Goal: Task Accomplishment & Management: Manage account settings

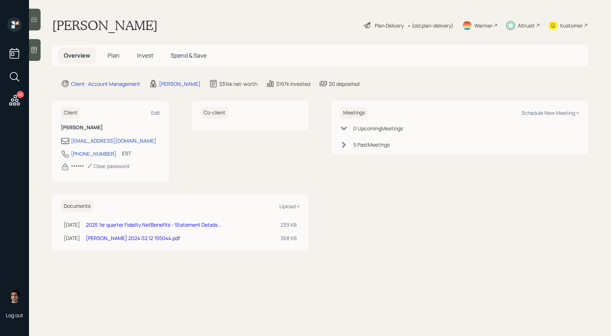
click at [150, 54] on span "Invest" at bounding box center [145, 55] width 16 height 8
